Goal: Obtain resource: Download file/media

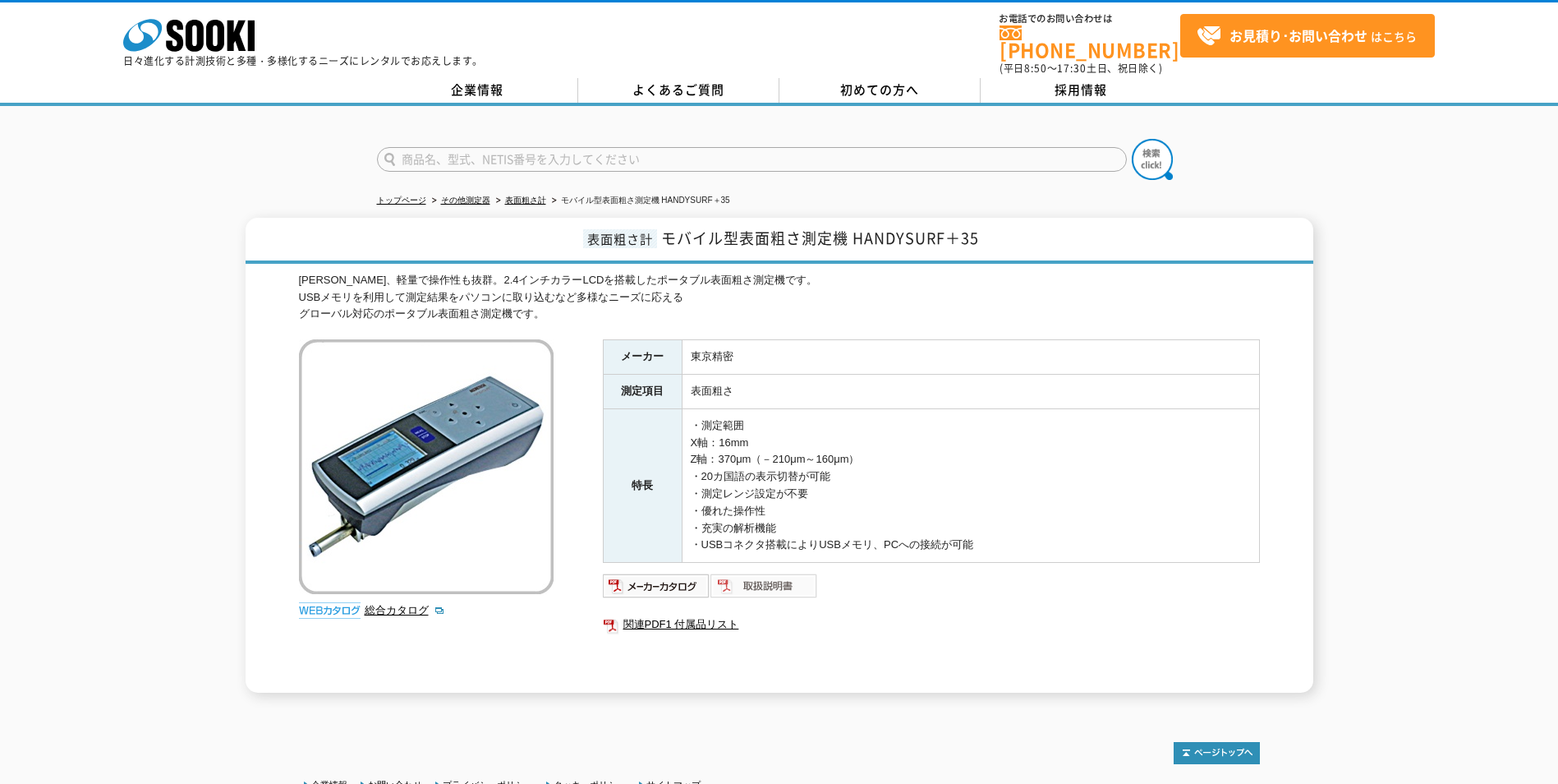
click at [777, 572] on img at bounding box center [765, 585] width 107 height 26
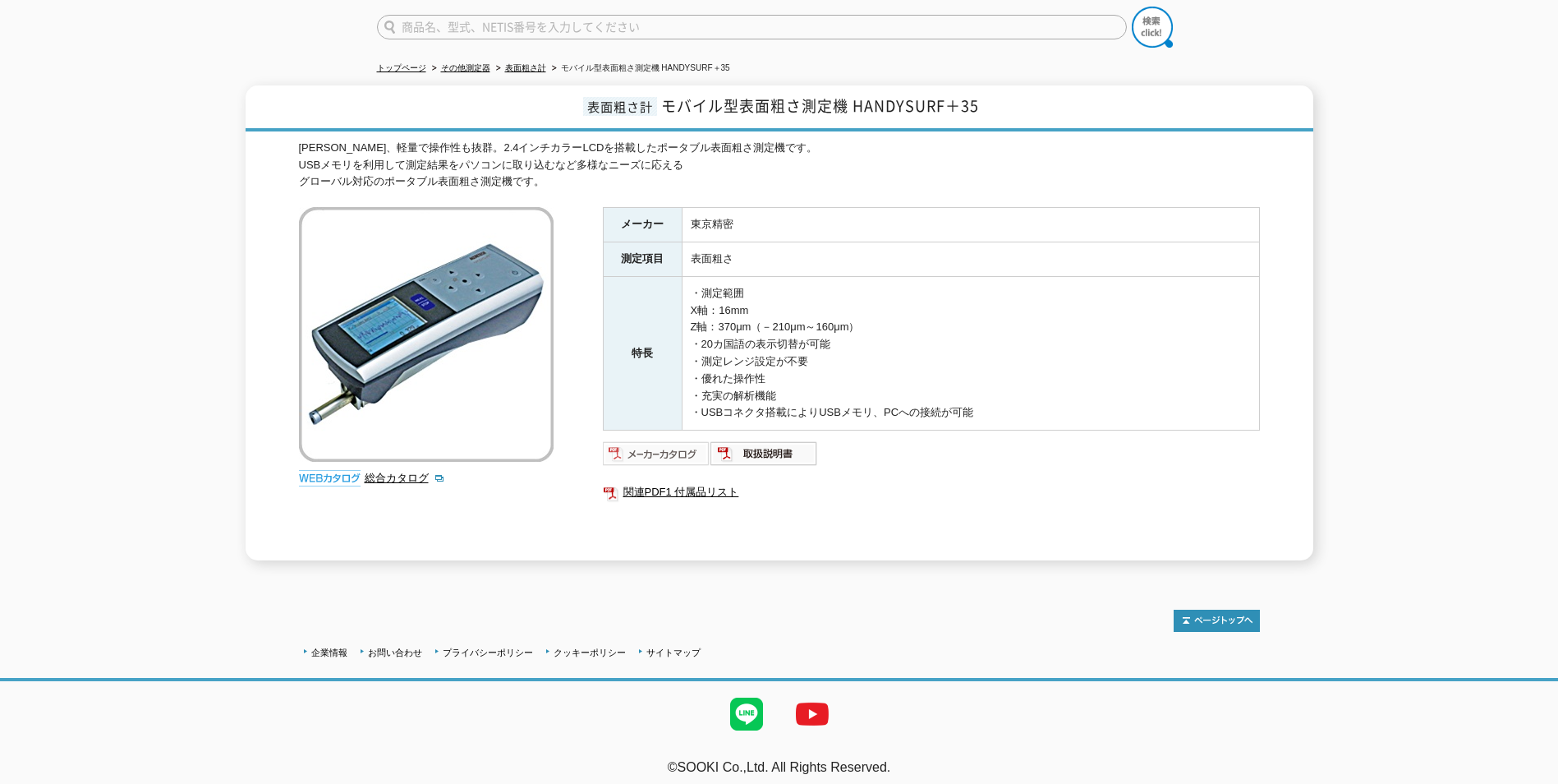
click at [657, 445] on img at bounding box center [656, 454] width 107 height 26
click at [713, 483] on link "関連PDF1 付属品リスト" at bounding box center [931, 492] width 657 height 21
click at [788, 451] on img at bounding box center [765, 454] width 107 height 26
click at [616, 443] on img at bounding box center [656, 454] width 107 height 26
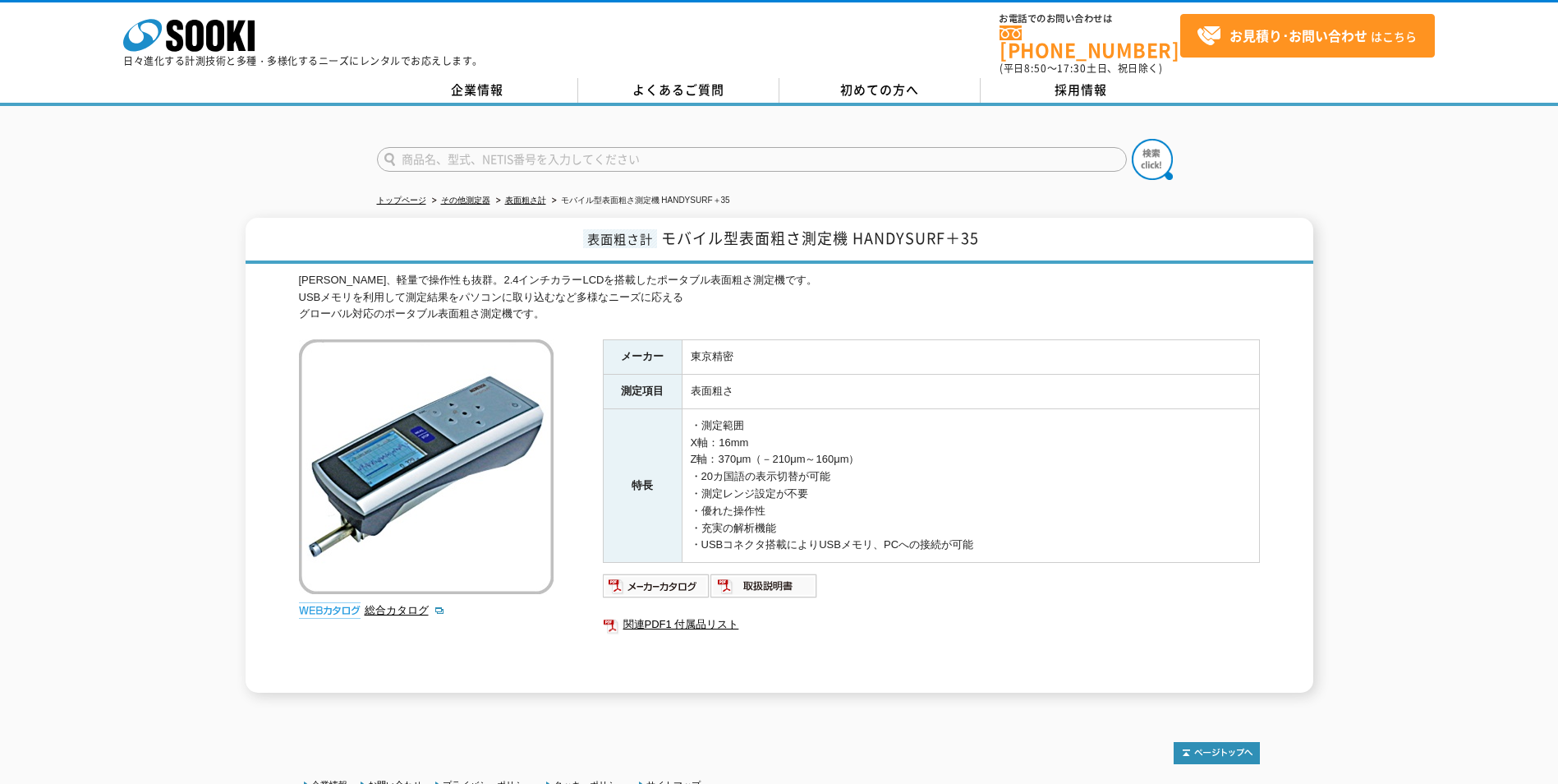
scroll to position [82, 0]
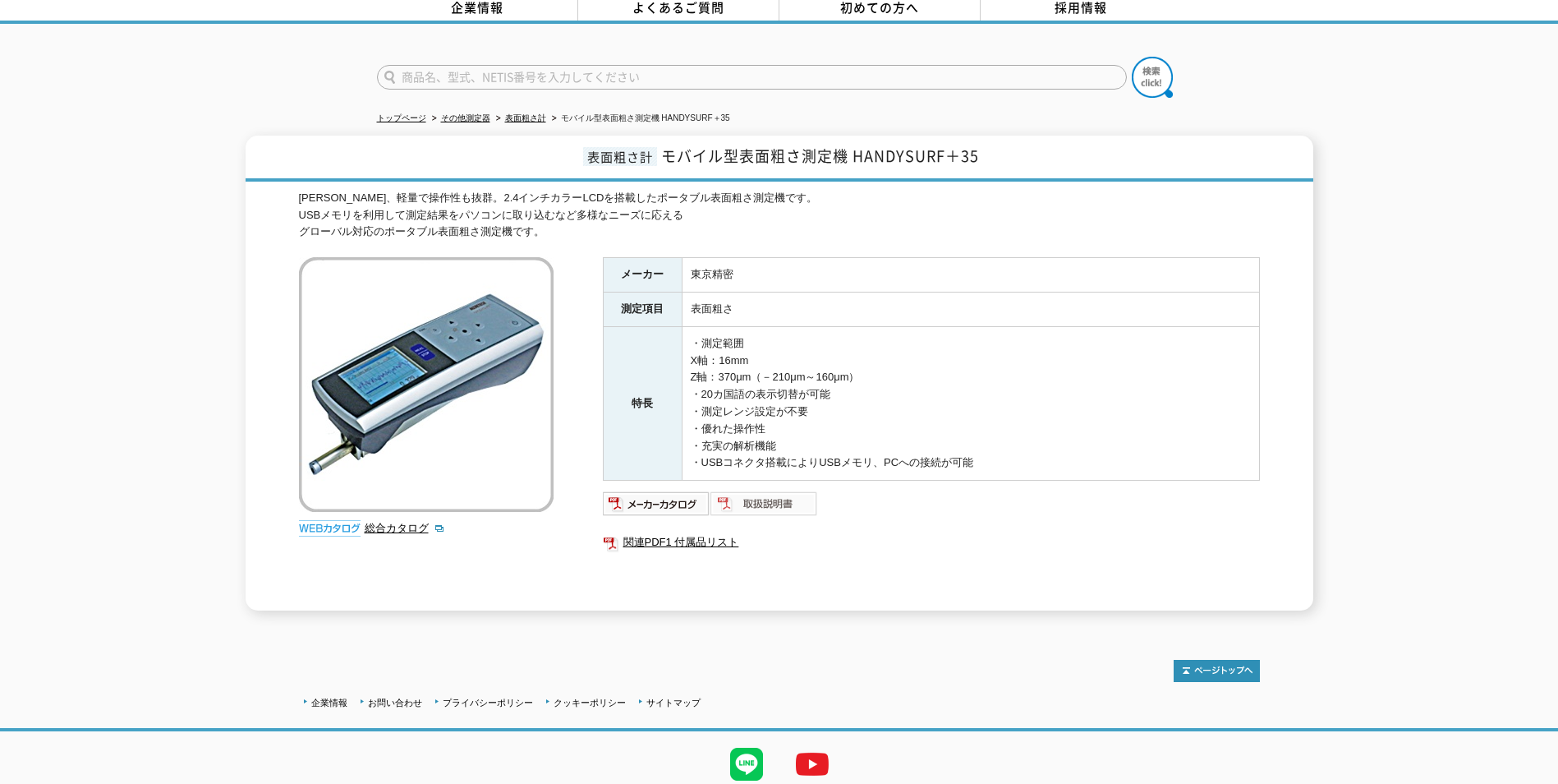
click at [769, 499] on img at bounding box center [765, 504] width 107 height 26
